Goal: Navigation & Orientation: Find specific page/section

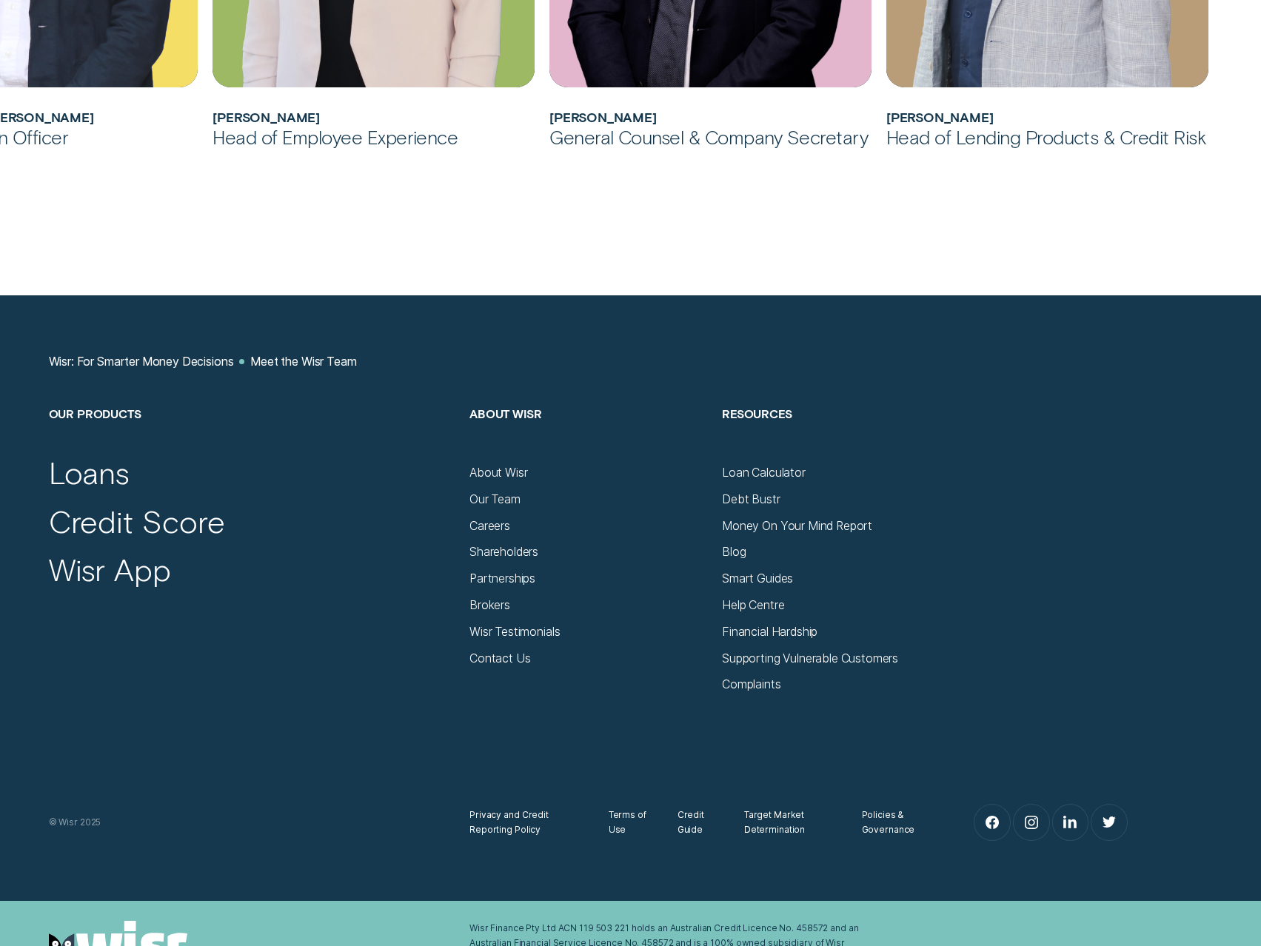
scroll to position [1769, 0]
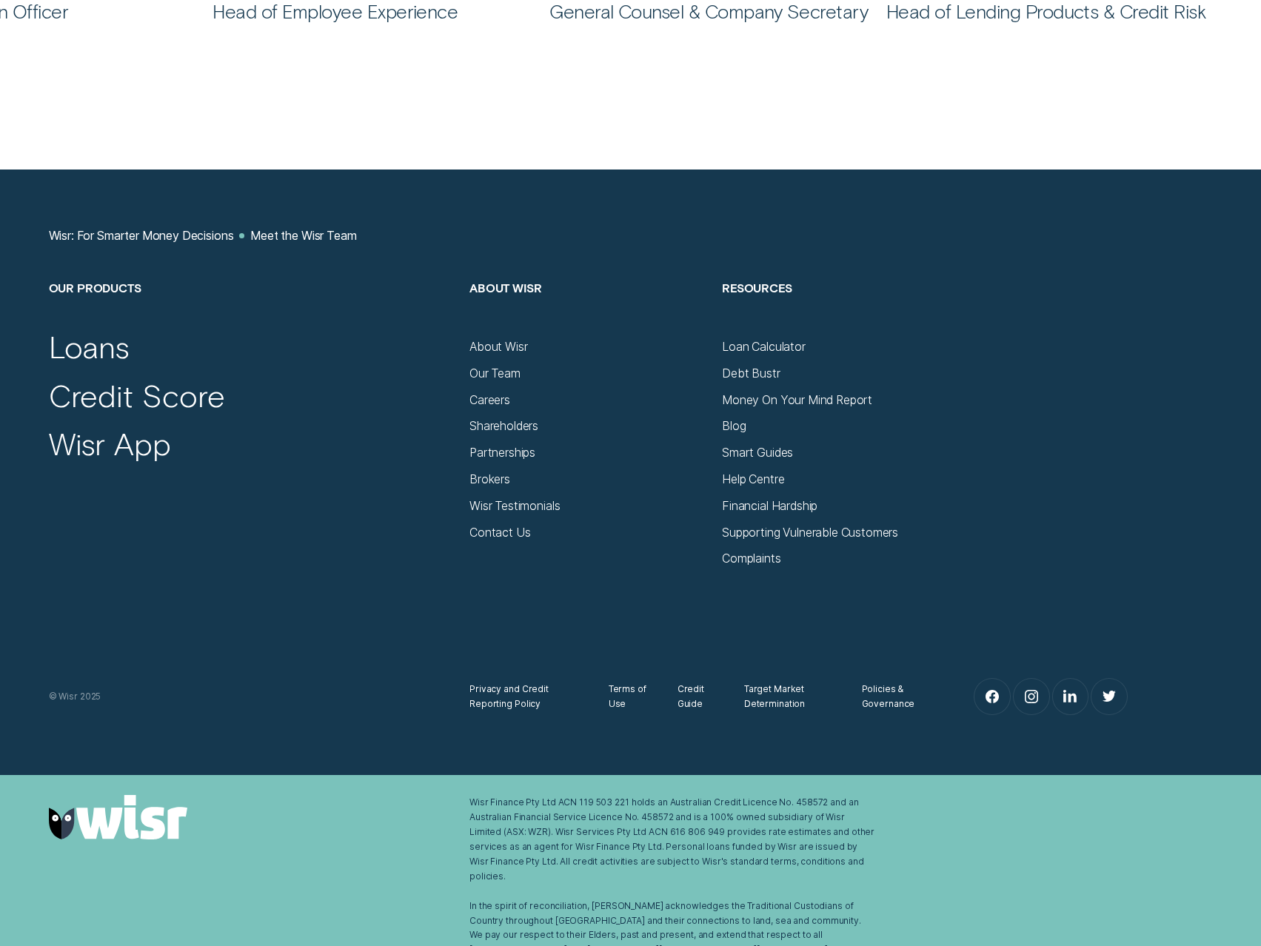
click at [503, 333] on h2 "About Wisr" at bounding box center [588, 310] width 238 height 59
click at [504, 340] on div "About Wisr" at bounding box center [498, 347] width 58 height 15
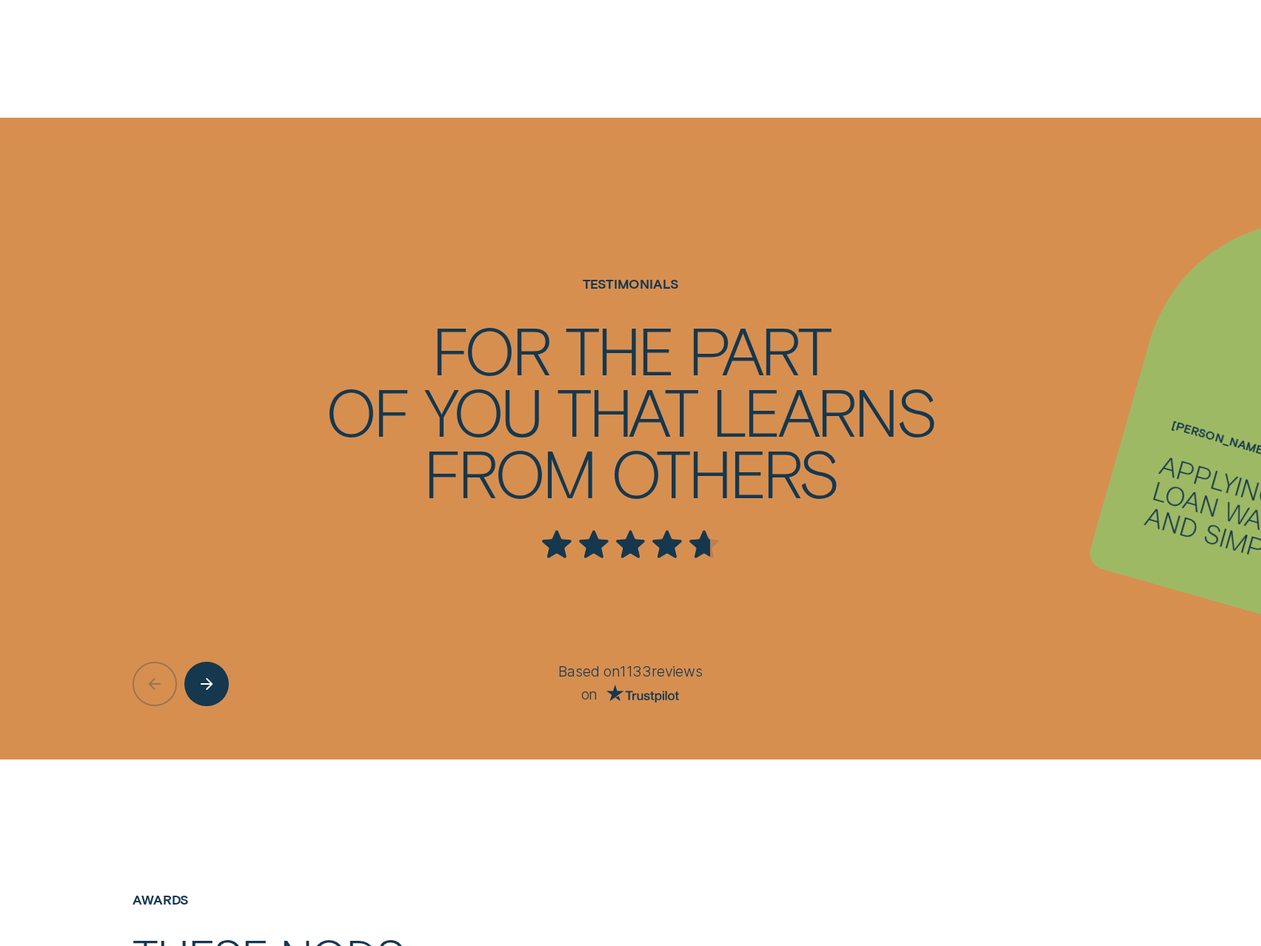
scroll to position [2591, 0]
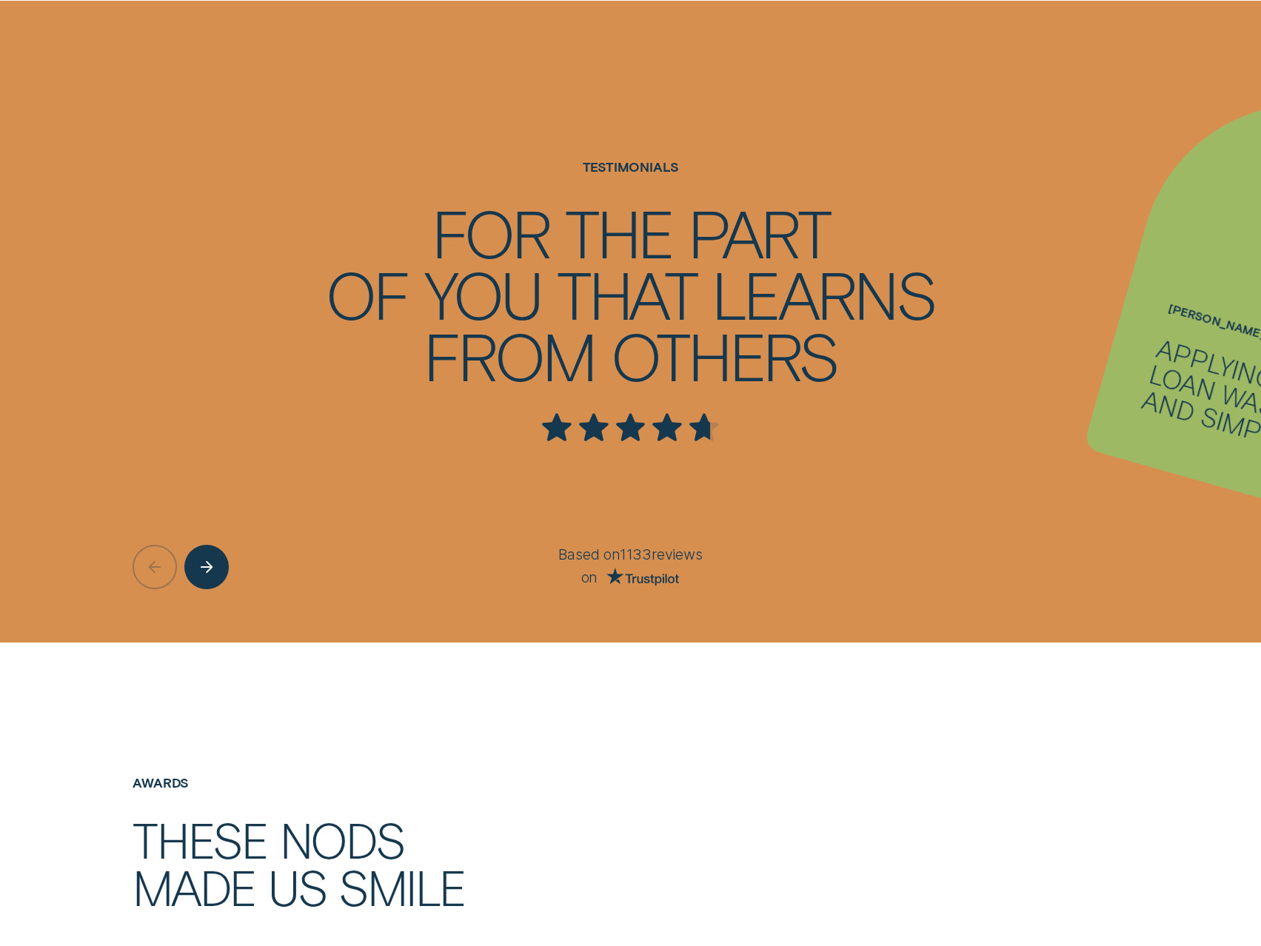
drag, startPoint x: 912, startPoint y: 442, endPoint x: 567, endPoint y: 472, distance: 346.2
click at [680, 444] on ul "[PERSON_NAME] - One Applying for a loan was quick and simple. [PERSON_NAME] - T…" at bounding box center [630, 322] width 1261 height 642
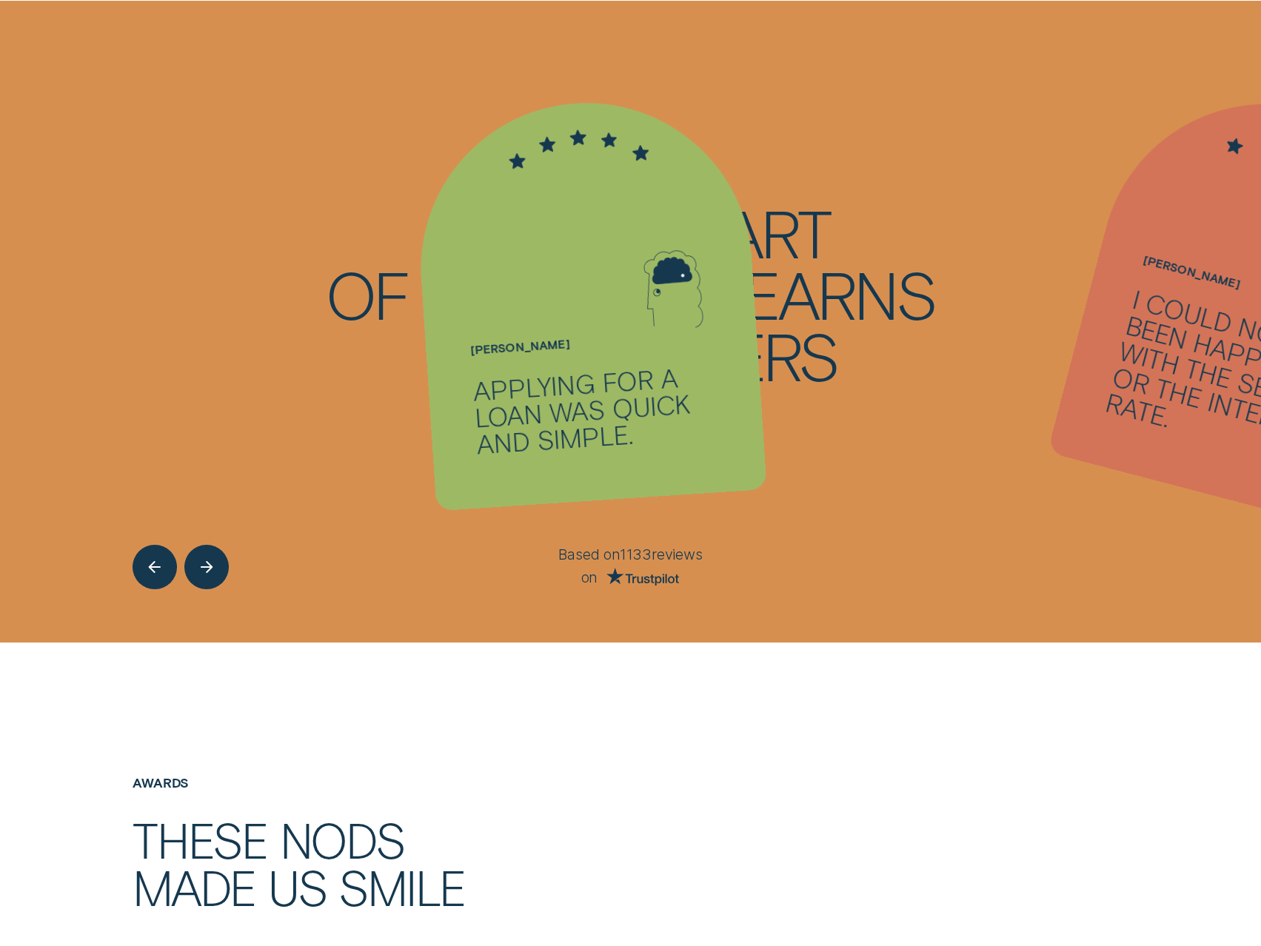
drag, startPoint x: 601, startPoint y: 417, endPoint x: 250, endPoint y: 425, distance: 351.0
click at [472, 420] on div "Applying for a loan was quick and simple." at bounding box center [595, 408] width 247 height 95
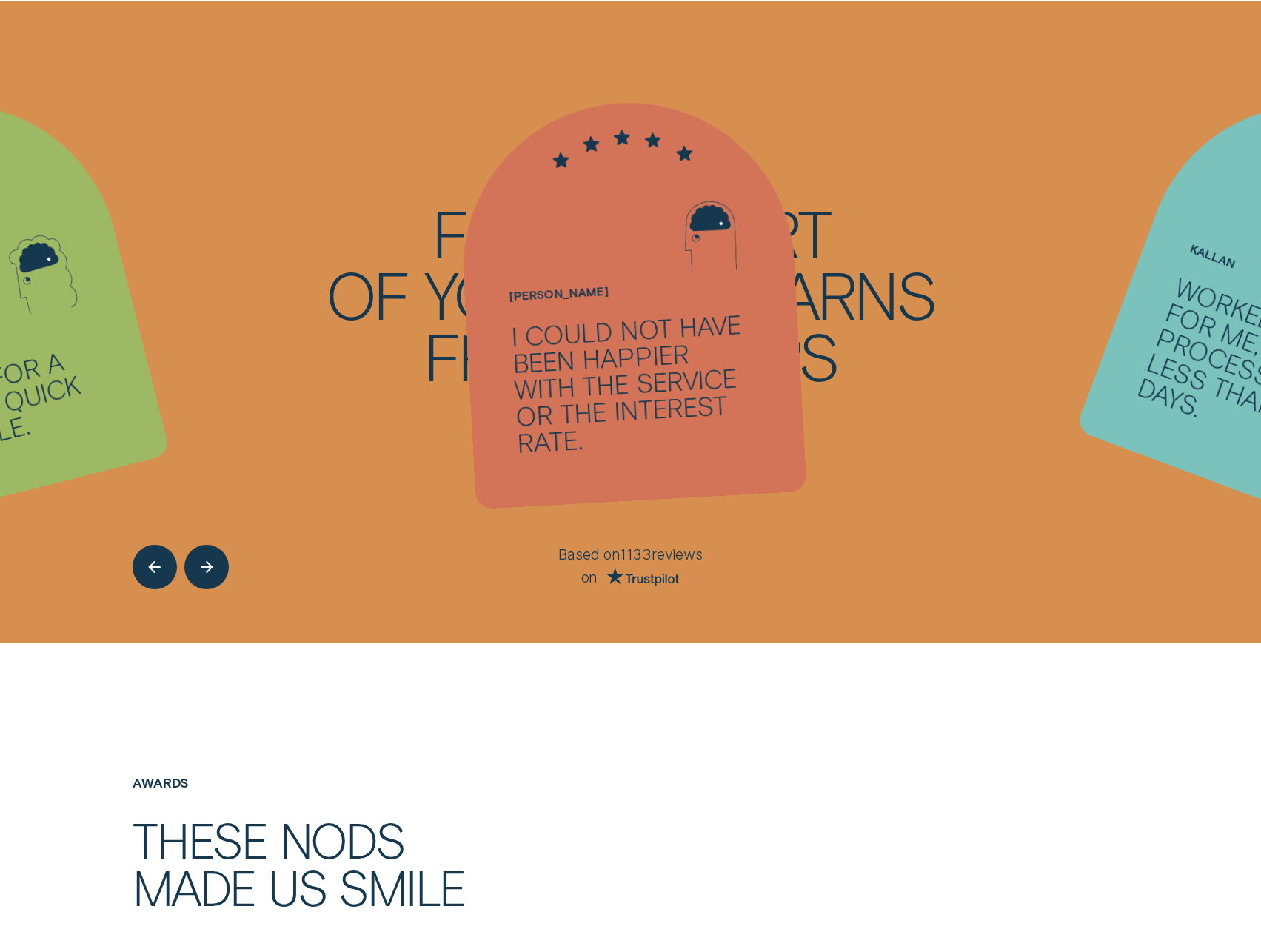
drag, startPoint x: 891, startPoint y: 420, endPoint x: 347, endPoint y: 457, distance: 545.3
click at [378, 451] on ul "[PERSON_NAME] - One Applying for a loan was quick and simple. [PERSON_NAME] - T…" at bounding box center [630, 322] width 1261 height 642
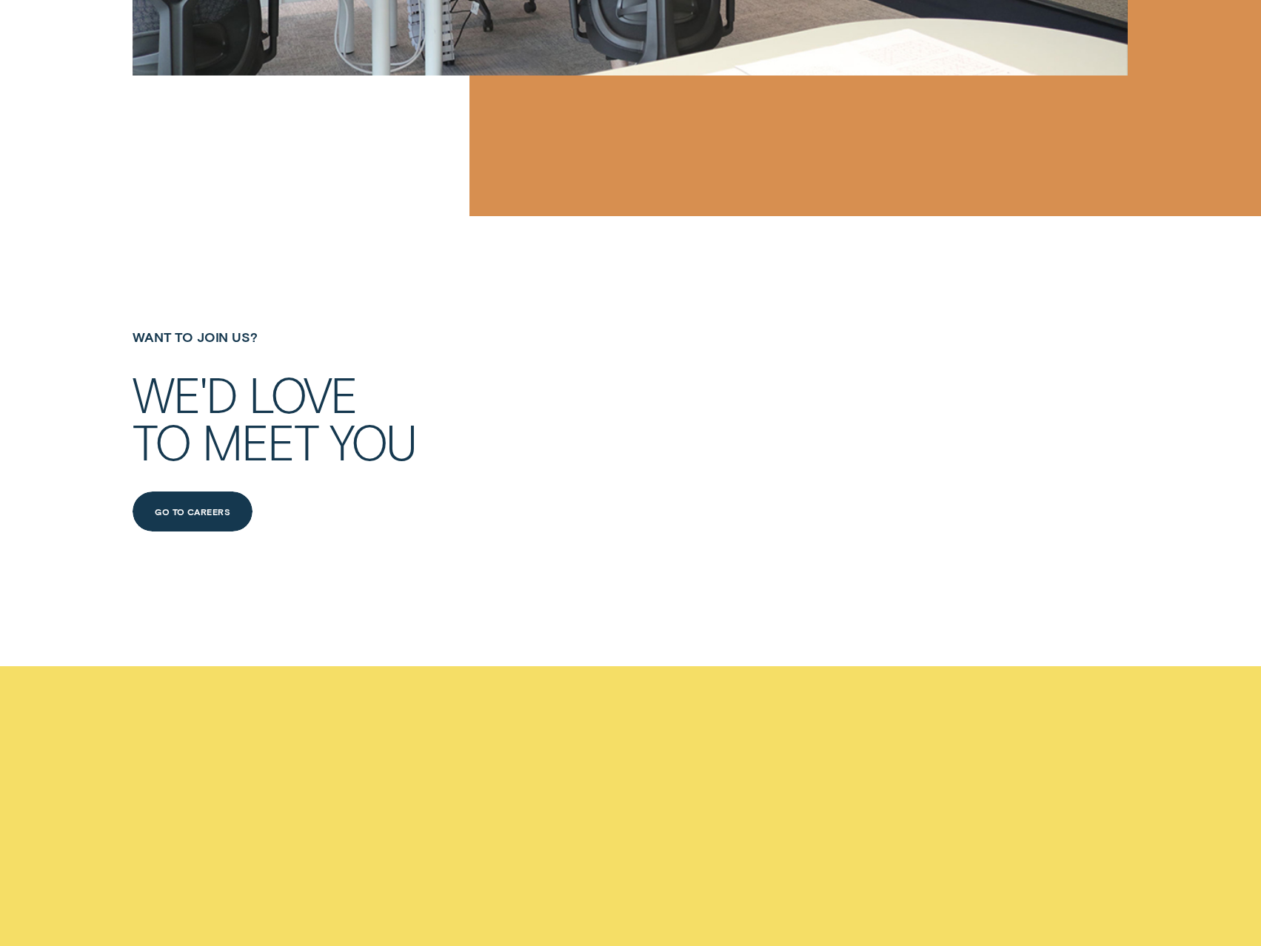
scroll to position [7713, 0]
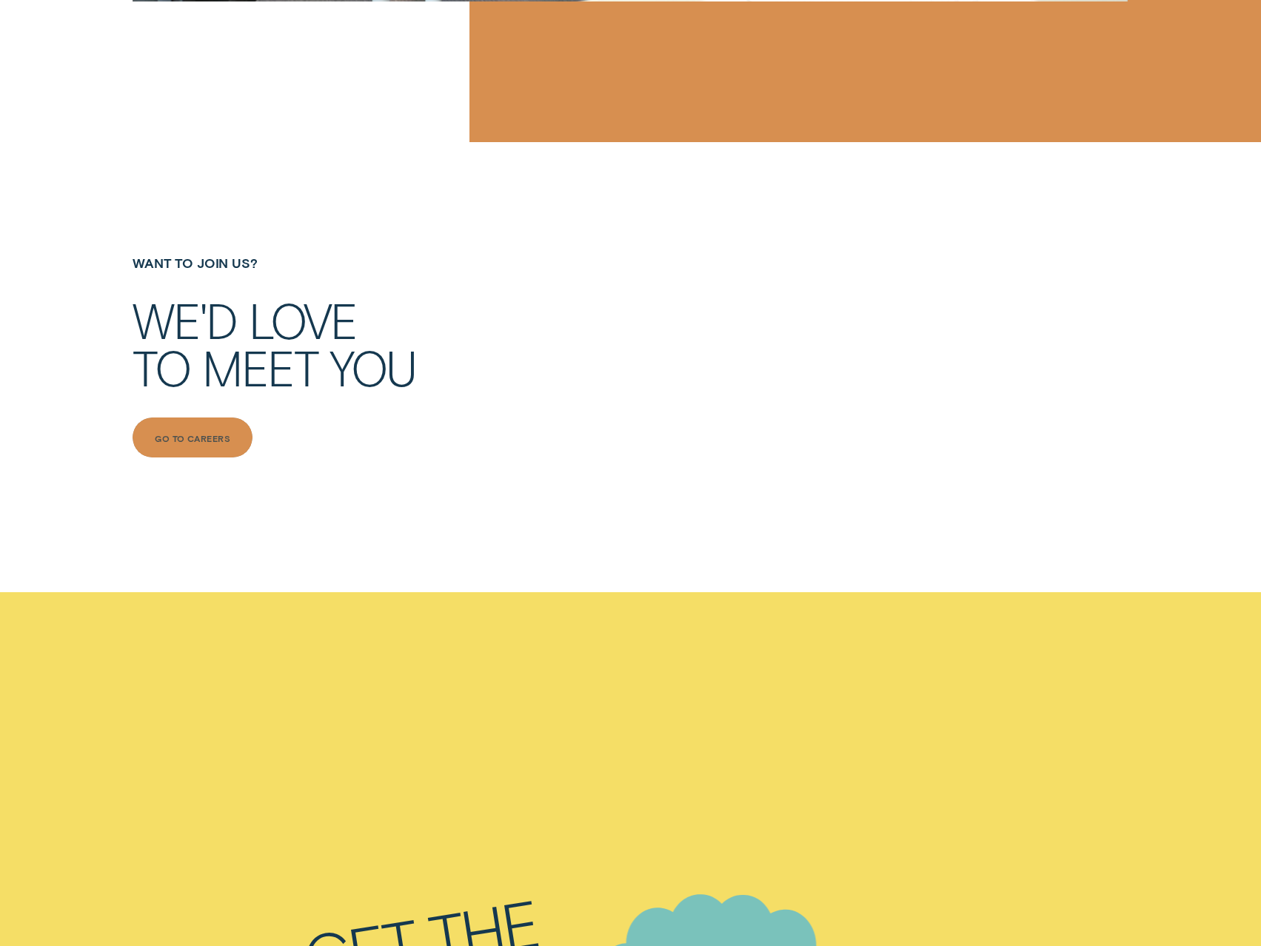
click at [224, 429] on div "Go to Careers" at bounding box center [193, 438] width 120 height 40
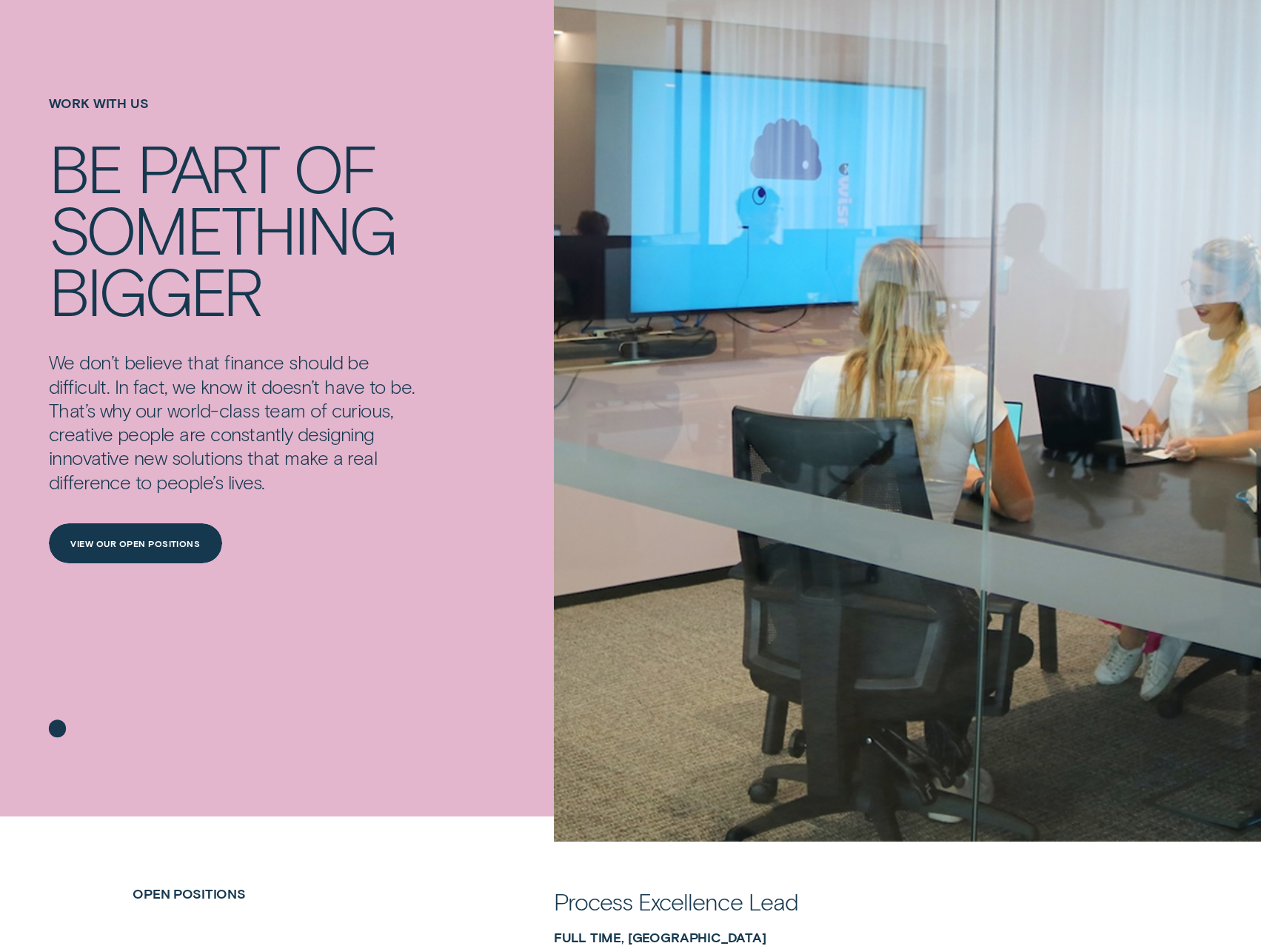
scroll to position [222, 0]
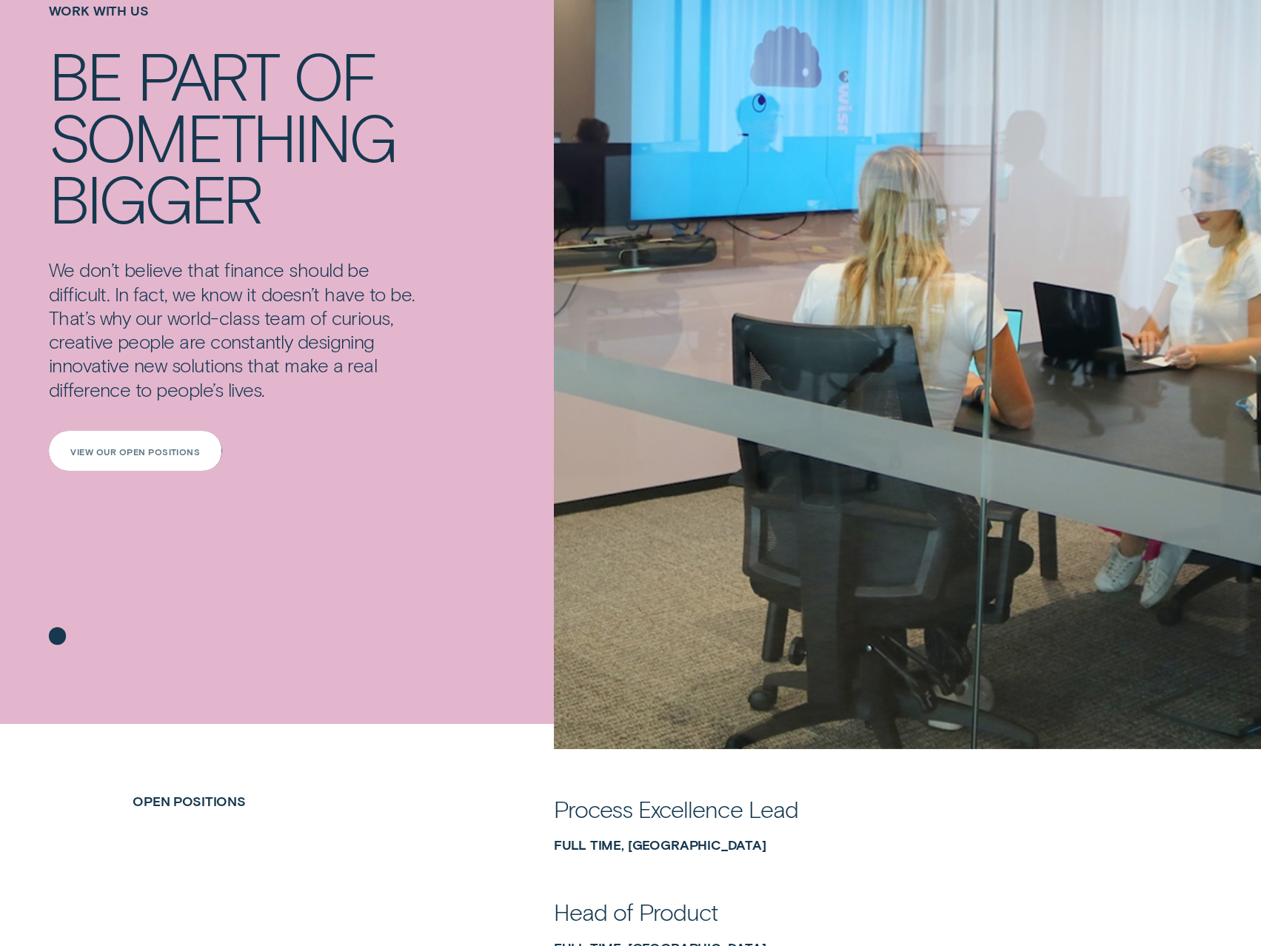
click at [175, 440] on div "View our open positions" at bounding box center [136, 451] width 174 height 40
